Goal: Navigation & Orientation: Go to known website

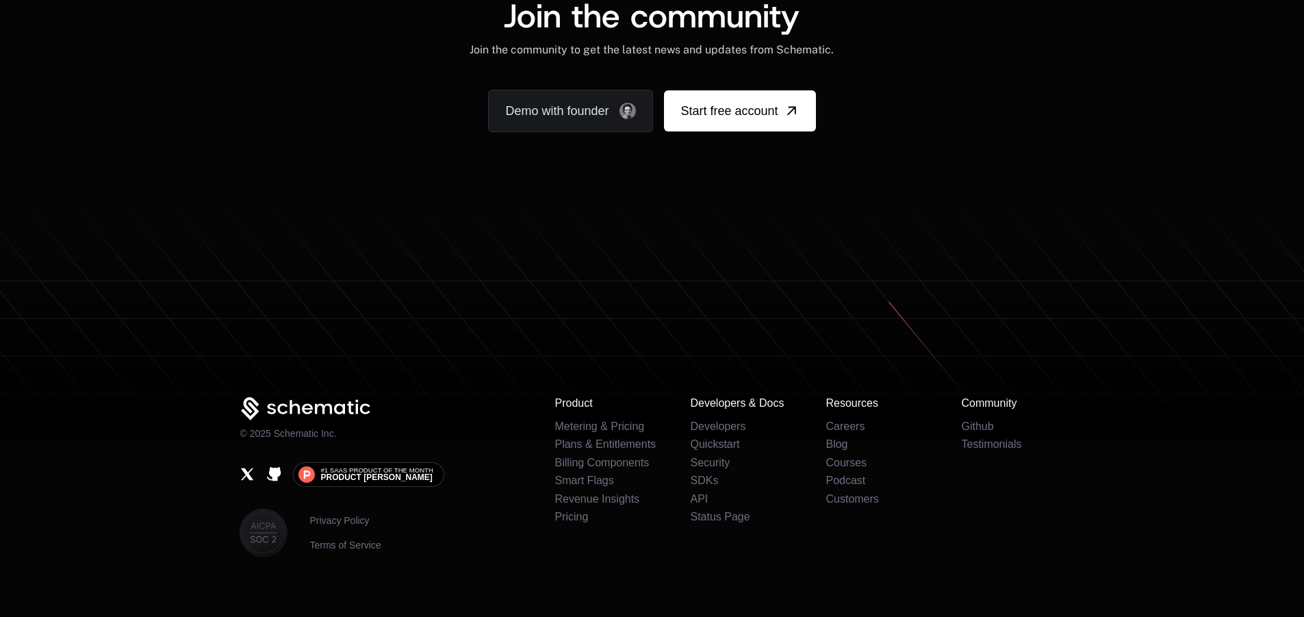
scroll to position [8463, 0]
